Goal: Information Seeking & Learning: Learn about a topic

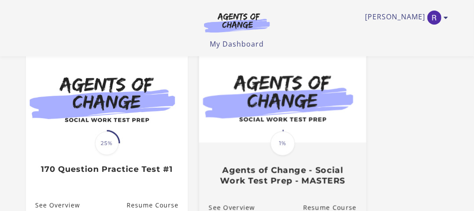
scroll to position [123, 0]
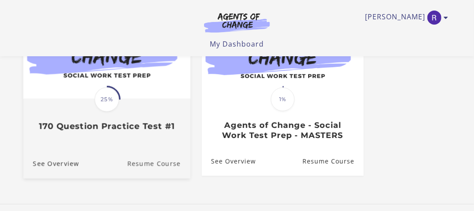
click at [140, 166] on link "Resume Course" at bounding box center [158, 163] width 63 height 29
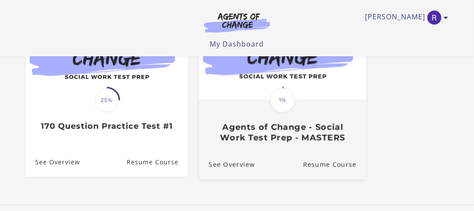
click at [245, 143] on h3 "Agents of Change - Social Work Test Prep - MASTERS" at bounding box center [283, 132] width 148 height 20
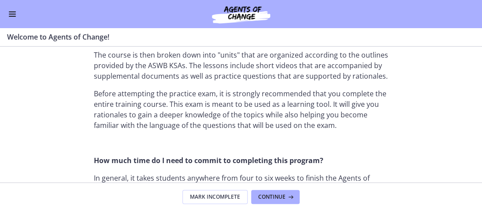
scroll to position [533, 0]
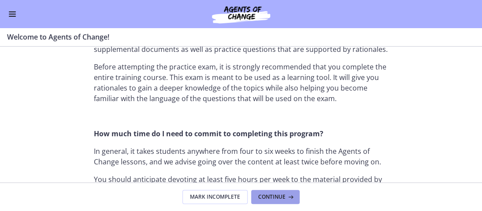
click at [270, 200] on span "Continue" at bounding box center [271, 197] width 27 height 7
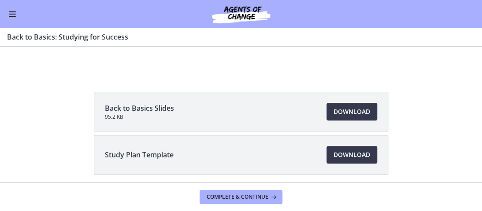
scroll to position [116, 0]
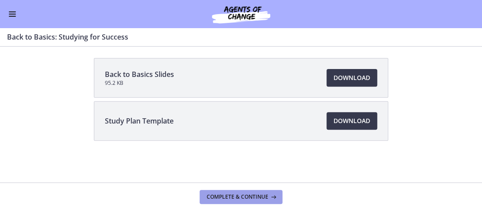
click at [243, 196] on span "Complete & continue" at bounding box center [237, 197] width 62 height 7
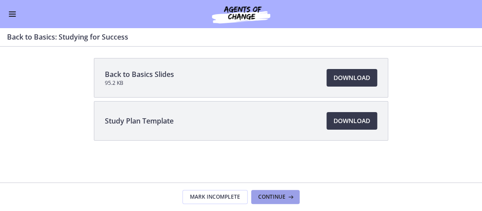
click at [274, 200] on span "Continue" at bounding box center [271, 197] width 27 height 7
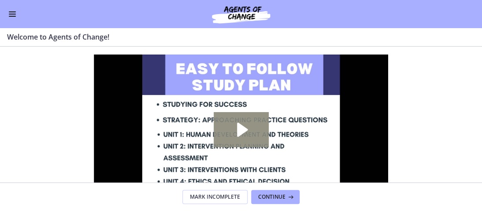
scroll to position [17, 0]
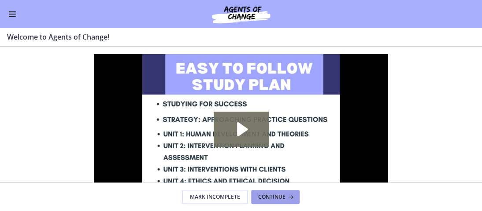
click at [275, 194] on span "Continue" at bounding box center [271, 197] width 27 height 7
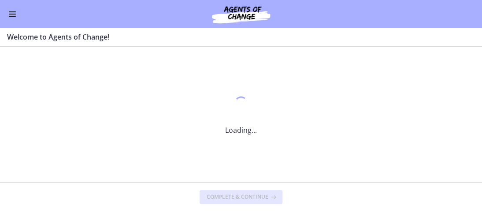
scroll to position [0, 0]
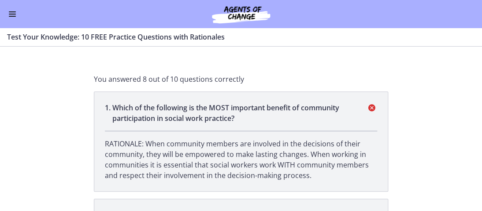
scroll to position [93, 0]
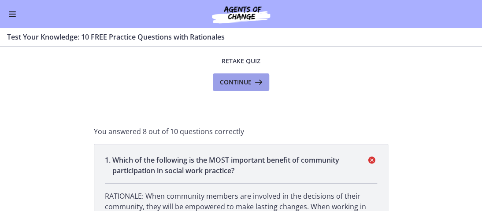
click at [223, 82] on span "Continue" at bounding box center [236, 82] width 32 height 11
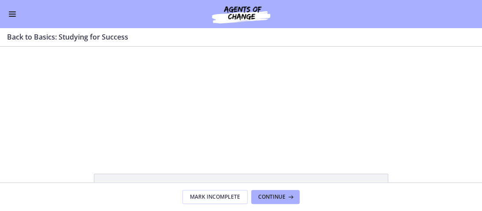
scroll to position [1, 0]
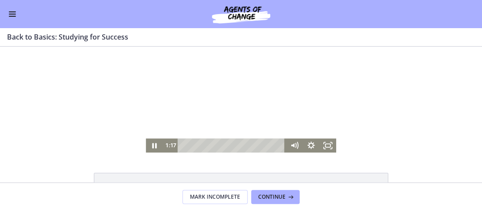
click at [224, 99] on div at bounding box center [241, 99] width 190 height 107
click at [4, 11] on div "Go to Dashboard" at bounding box center [241, 14] width 482 height 28
click at [17, 21] on div "Go to Dashboard" at bounding box center [241, 14] width 482 height 28
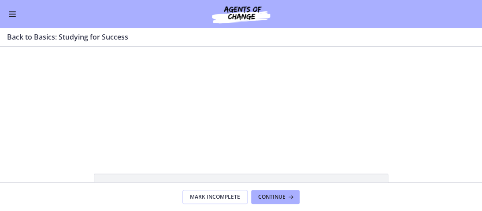
click at [12, 11] on span "Enable menu" at bounding box center [12, 11] width 7 height 1
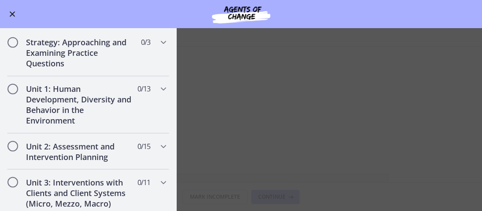
scroll to position [479, 0]
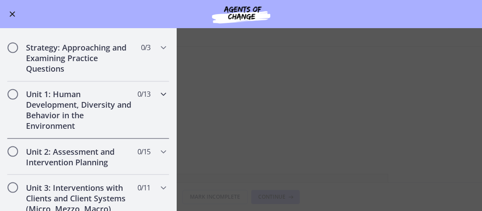
click at [38, 113] on h2 "Unit 1: Human Development, Diversity and Behavior in the Environment" at bounding box center [79, 110] width 107 height 42
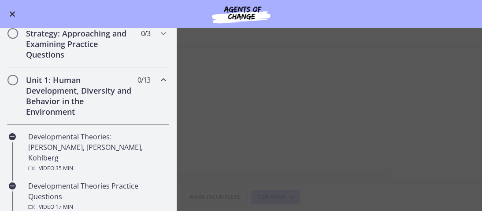
scroll to position [0, 0]
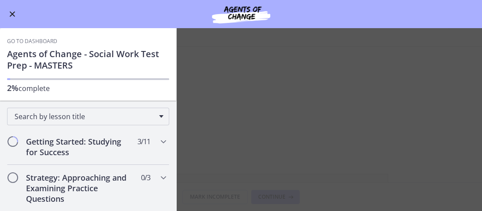
click at [14, 10] on button "Enable menu" at bounding box center [12, 14] width 11 height 11
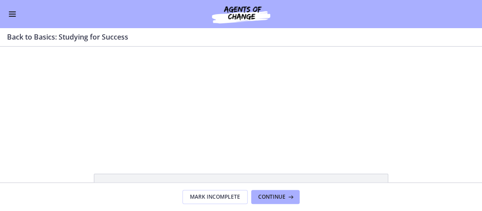
click at [272, 188] on footer "Mark Incomplete Continue" at bounding box center [241, 197] width 482 height 29
click at [270, 190] on button "Continue" at bounding box center [275, 197] width 48 height 14
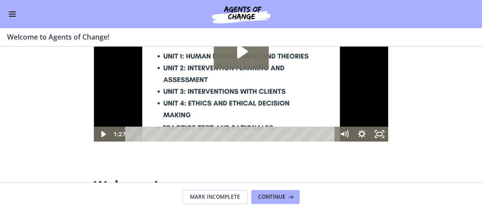
scroll to position [197, 0]
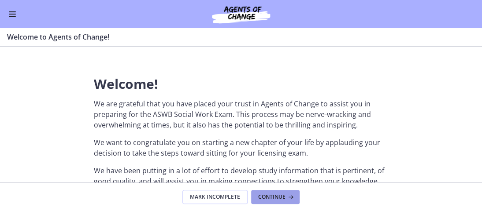
click at [268, 196] on span "Continue" at bounding box center [271, 197] width 27 height 7
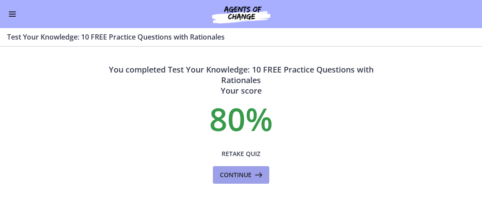
click at [241, 178] on span "Continue" at bounding box center [236, 175] width 32 height 11
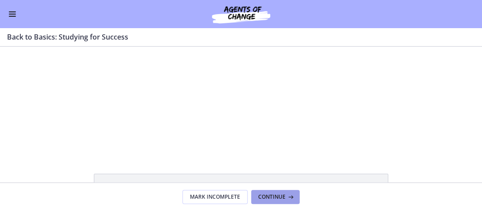
click at [266, 201] on button "Continue" at bounding box center [275, 197] width 48 height 14
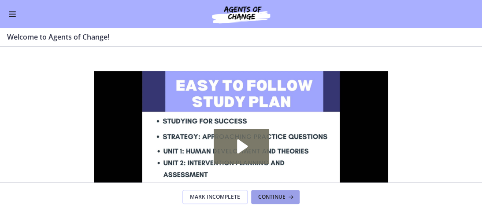
click at [266, 201] on button "Continue" at bounding box center [275, 197] width 48 height 14
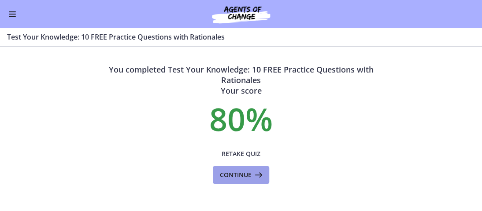
click at [261, 171] on button "Continue" at bounding box center [241, 175] width 56 height 18
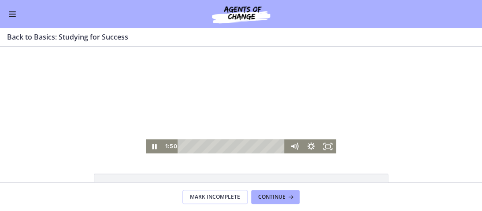
click at [207, 103] on div at bounding box center [241, 100] width 190 height 107
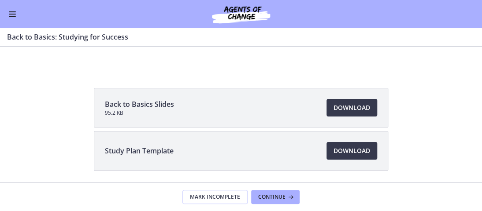
scroll to position [83, 0]
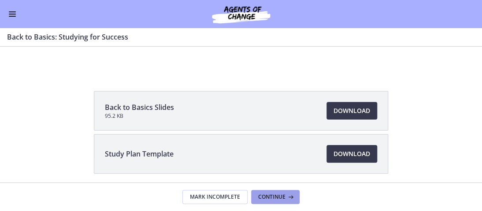
click at [284, 198] on span "Continue" at bounding box center [271, 197] width 27 height 7
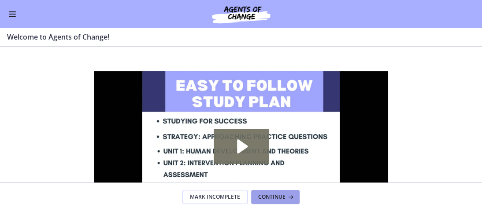
click at [284, 198] on span "Continue" at bounding box center [271, 197] width 27 height 7
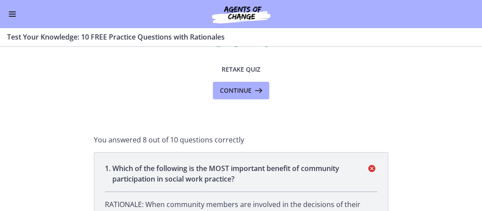
scroll to position [101, 0]
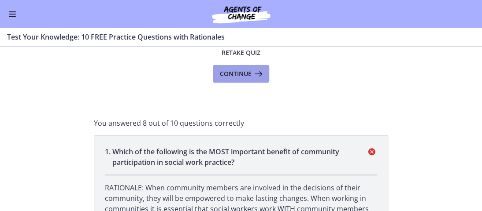
click at [220, 69] on span "Continue" at bounding box center [236, 74] width 32 height 11
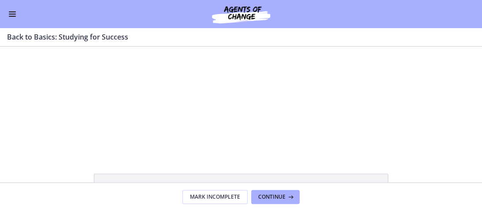
click at [6, 9] on div "Go to Dashboard" at bounding box center [241, 14] width 482 height 28
click at [11, 12] on button "Enable menu" at bounding box center [12, 14] width 11 height 11
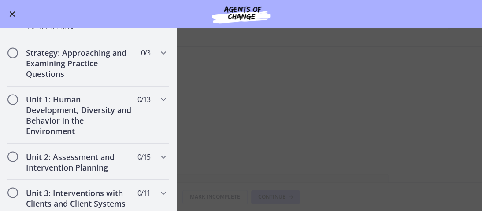
scroll to position [474, 0]
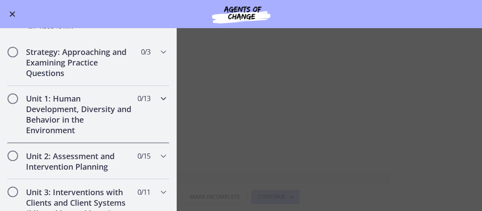
click at [48, 120] on h2 "Unit 1: Human Development, Diversity and Behavior in the Environment" at bounding box center [79, 114] width 107 height 42
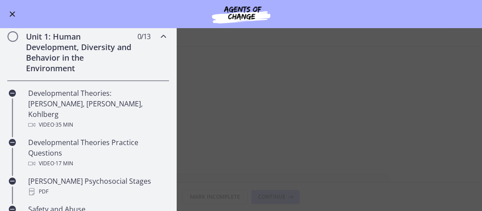
scroll to position [188, 0]
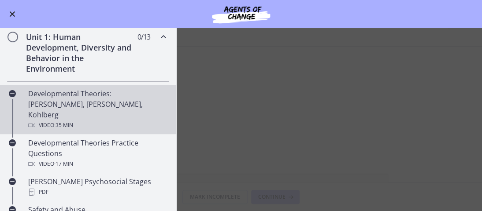
click at [68, 103] on div "Developmental Theories: Erikson, Piaget, Kohlberg Video · 35 min" at bounding box center [96, 109] width 137 height 42
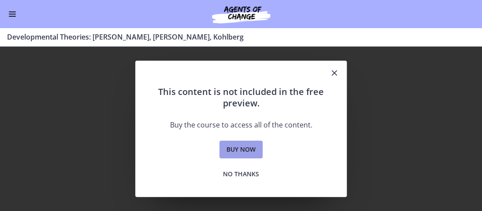
click at [231, 151] on span "Buy now" at bounding box center [240, 149] width 29 height 11
